Goal: Information Seeking & Learning: Find specific fact

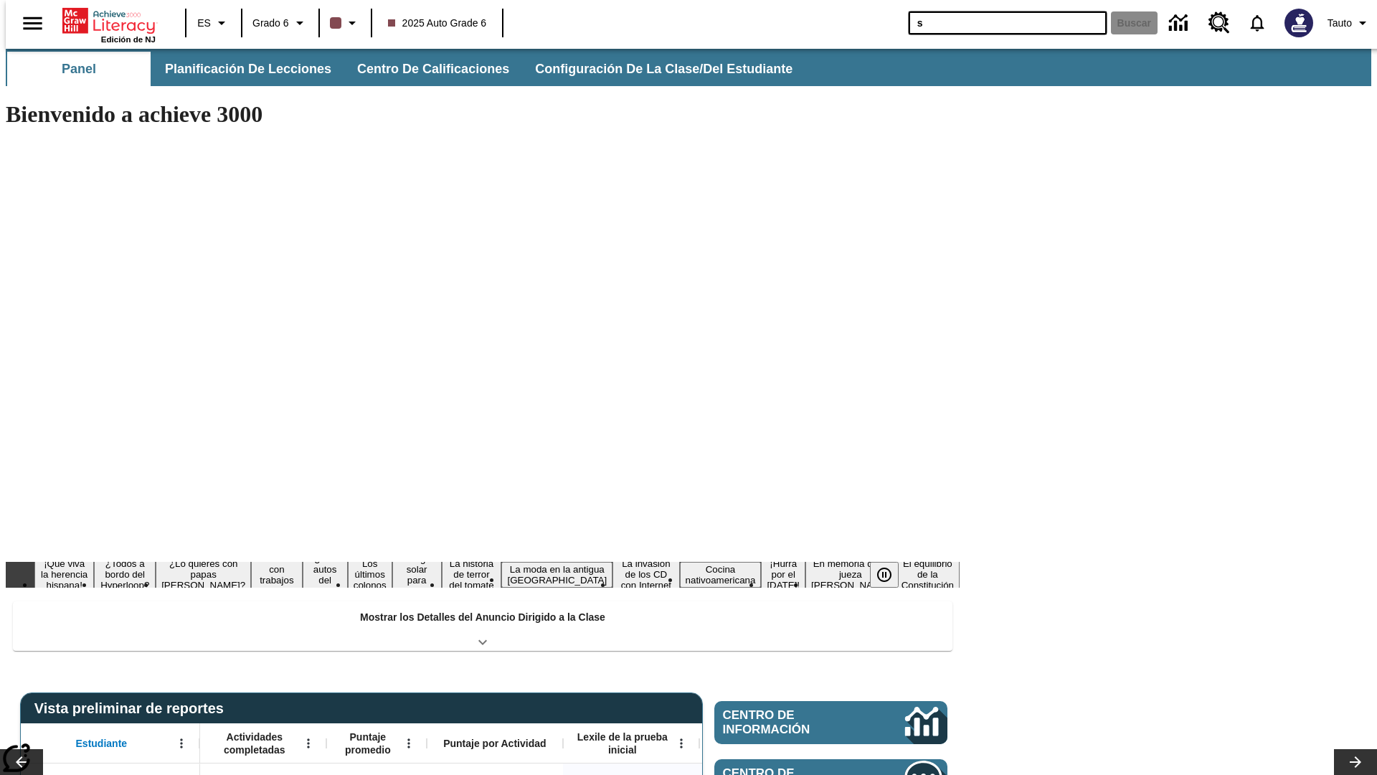
type input "s"
click at [1125, 23] on button "Buscar" at bounding box center [1134, 22] width 47 height 23
